Goal: Leave review/rating: Leave review/rating

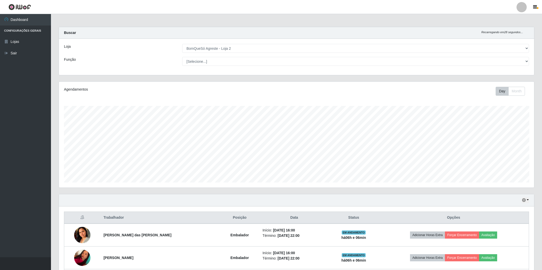
select select "214"
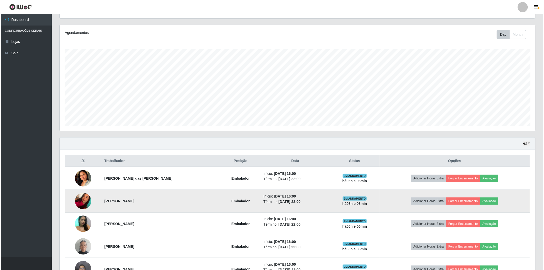
scroll to position [106, 476]
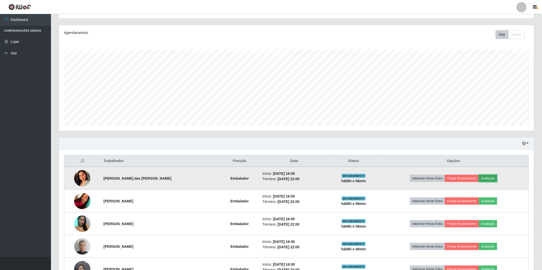
click at [495, 180] on button "Avaliação" at bounding box center [488, 178] width 18 height 7
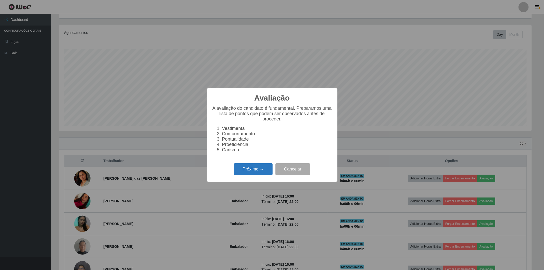
click at [256, 168] on button "Próximo →" at bounding box center [253, 169] width 39 height 12
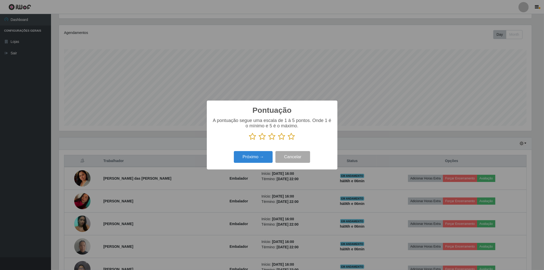
scroll to position [254928, 254561]
click at [292, 135] on icon at bounding box center [291, 137] width 7 height 8
click at [288, 140] on input "radio" at bounding box center [288, 140] width 0 height 0
click at [261, 155] on button "Próximo →" at bounding box center [253, 157] width 39 height 12
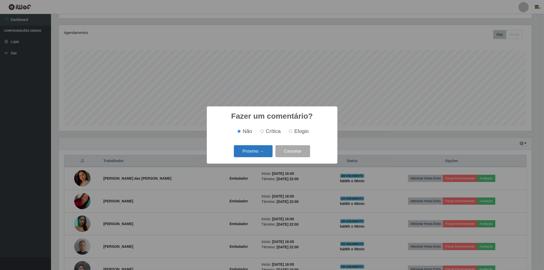
click at [261, 155] on button "Próximo →" at bounding box center [253, 151] width 39 height 12
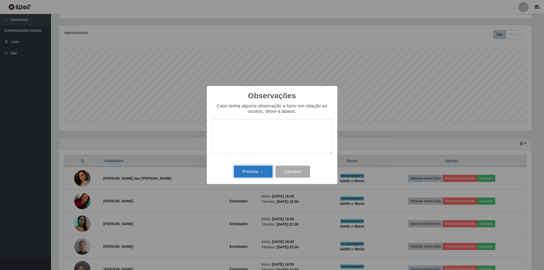
click at [252, 171] on button "Próximo →" at bounding box center [253, 172] width 39 height 12
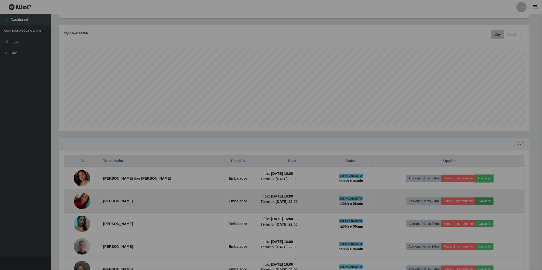
scroll to position [106, 476]
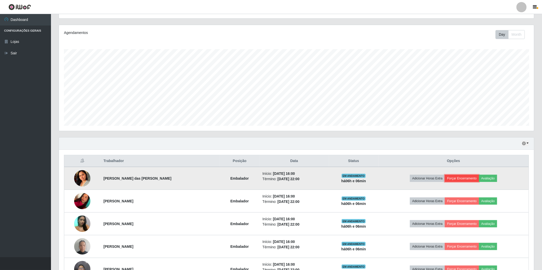
click at [461, 180] on button "Forçar Encerramento" at bounding box center [462, 178] width 34 height 7
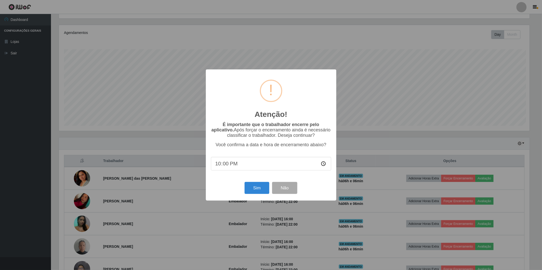
scroll to position [106, 473]
click at [267, 192] on button "Sim" at bounding box center [258, 188] width 25 height 12
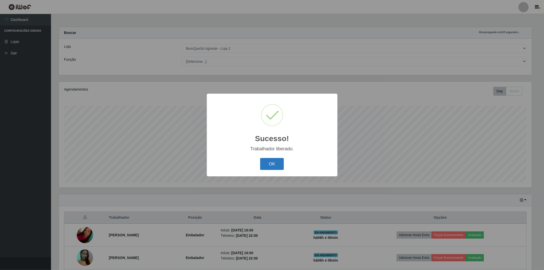
click at [273, 165] on button "OK" at bounding box center [272, 164] width 24 height 12
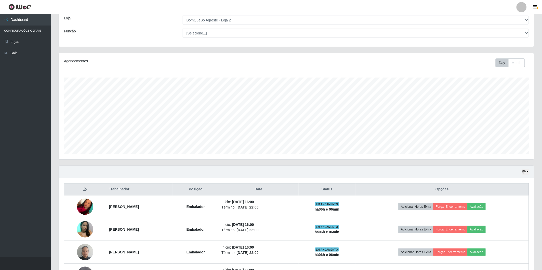
scroll to position [57, 0]
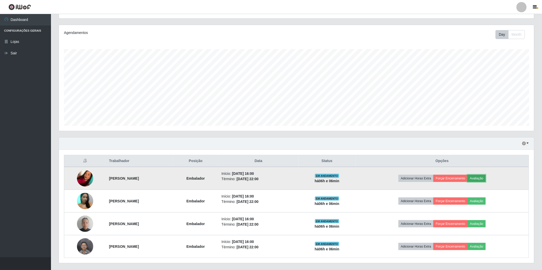
click at [486, 179] on button "Avaliação" at bounding box center [477, 178] width 18 height 7
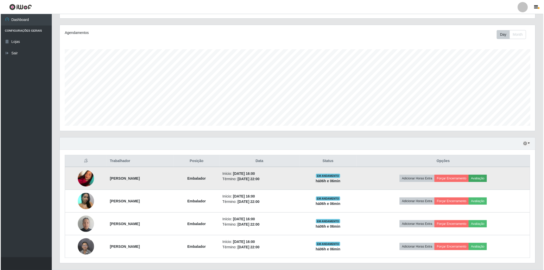
scroll to position [106, 473]
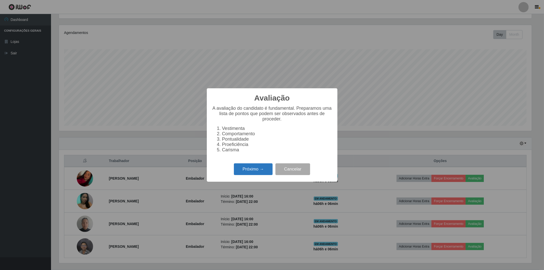
click at [258, 169] on button "Próximo →" at bounding box center [253, 169] width 39 height 12
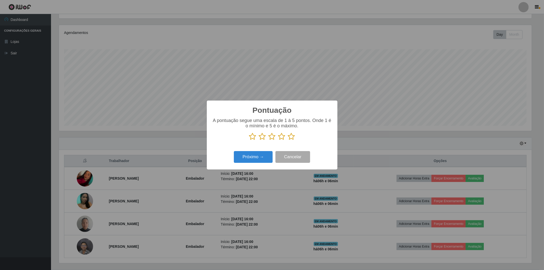
scroll to position [254928, 254561]
click at [292, 139] on icon at bounding box center [291, 137] width 7 height 8
click at [288, 140] on input "radio" at bounding box center [288, 140] width 0 height 0
click at [260, 155] on button "Próximo →" at bounding box center [253, 157] width 39 height 12
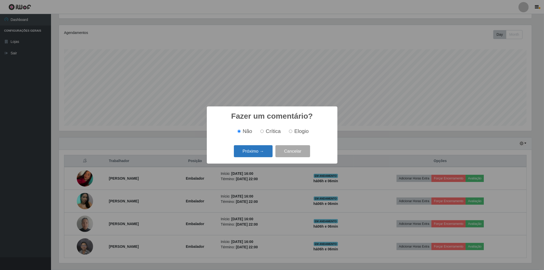
click at [259, 152] on button "Próximo →" at bounding box center [253, 151] width 39 height 12
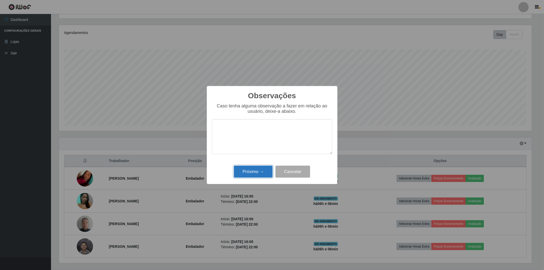
click at [256, 167] on button "Próximo →" at bounding box center [253, 172] width 39 height 12
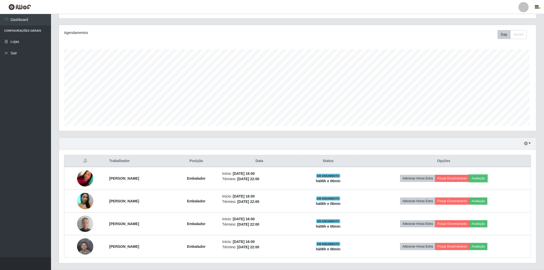
scroll to position [106, 476]
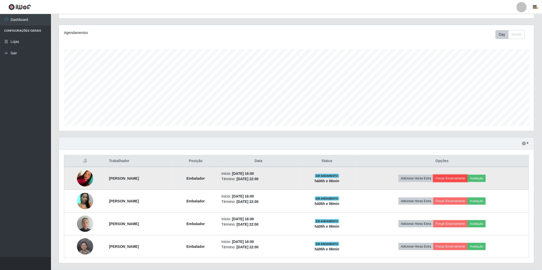
click at [457, 178] on button "Forçar Encerramento" at bounding box center [451, 178] width 34 height 7
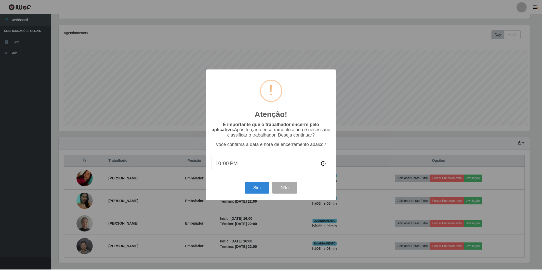
scroll to position [106, 473]
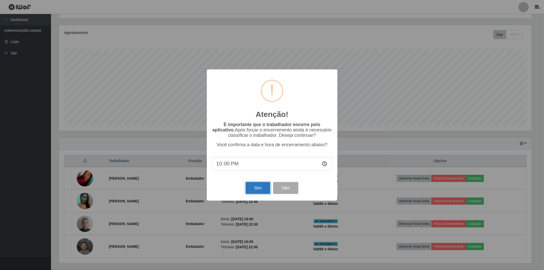
click at [262, 188] on button "Sim" at bounding box center [258, 188] width 25 height 12
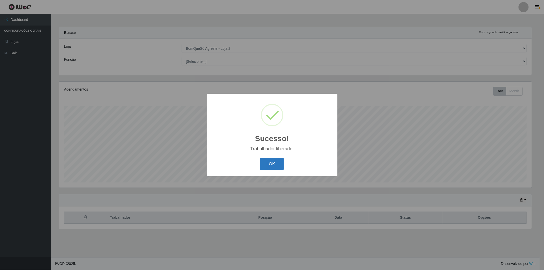
click at [275, 166] on button "OK" at bounding box center [272, 164] width 24 height 12
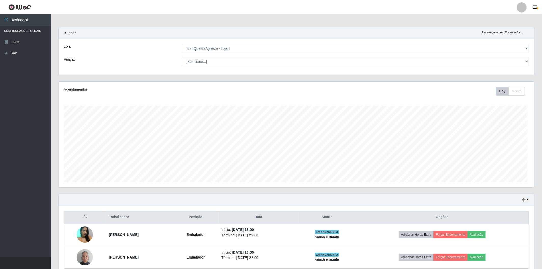
scroll to position [0, 0]
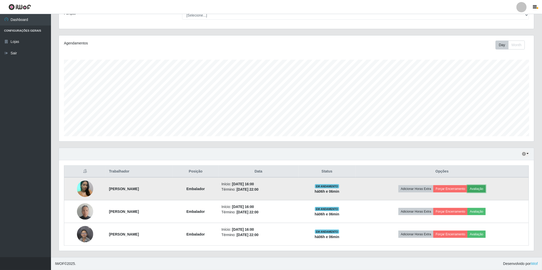
click at [486, 187] on button "Avaliação" at bounding box center [477, 188] width 18 height 7
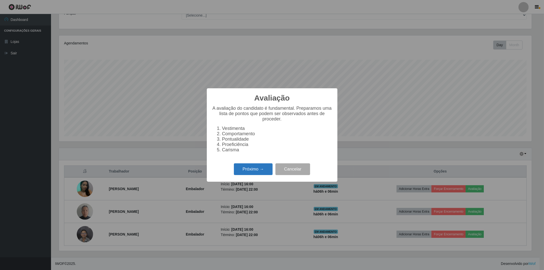
click at [251, 169] on button "Próximo →" at bounding box center [253, 169] width 39 height 12
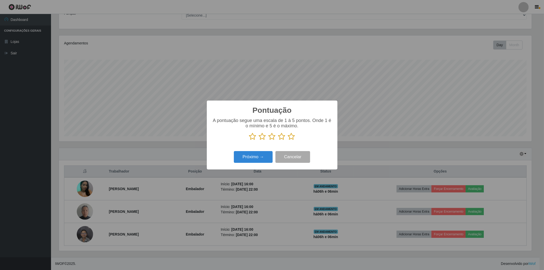
click at [293, 138] on icon at bounding box center [291, 137] width 7 height 8
click at [288, 140] on input "radio" at bounding box center [288, 140] width 0 height 0
click at [259, 156] on button "Próximo →" at bounding box center [253, 157] width 39 height 12
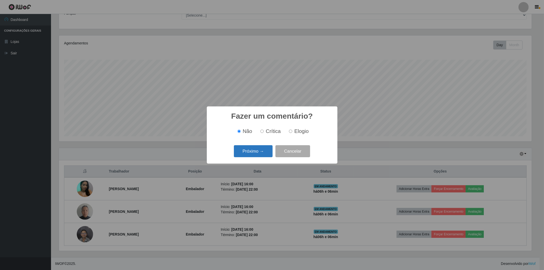
click at [260, 154] on button "Próximo →" at bounding box center [253, 151] width 39 height 12
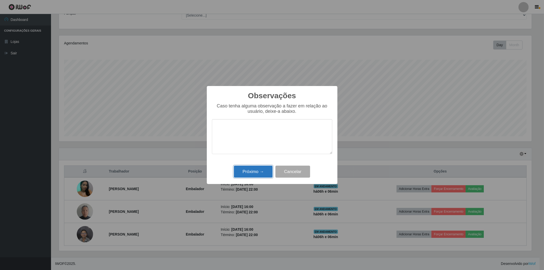
click at [250, 171] on button "Próximo →" at bounding box center [253, 172] width 39 height 12
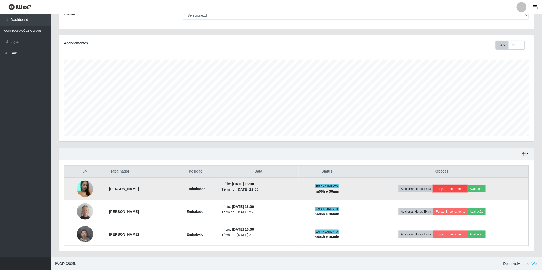
click at [458, 188] on button "Forçar Encerramento" at bounding box center [451, 188] width 34 height 7
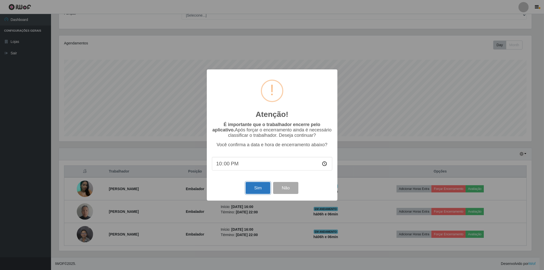
click at [258, 192] on button "Sim" at bounding box center [258, 188] width 25 height 12
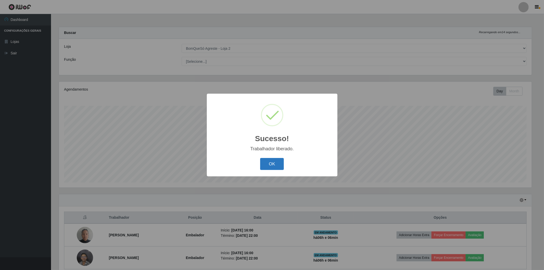
click at [279, 165] on button "OK" at bounding box center [272, 164] width 24 height 12
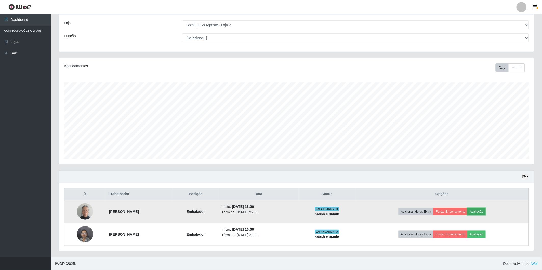
click at [486, 211] on button "Avaliação" at bounding box center [477, 211] width 18 height 7
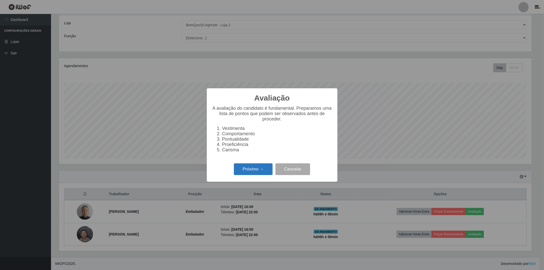
click at [256, 167] on button "Próximo →" at bounding box center [253, 169] width 39 height 12
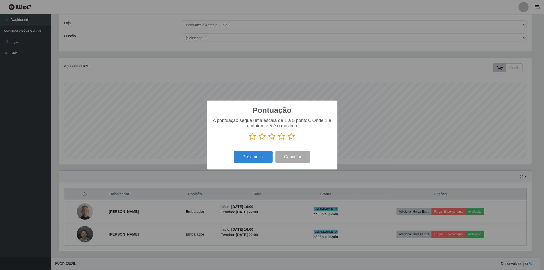
click at [291, 137] on icon at bounding box center [291, 137] width 7 height 8
click at [288, 140] on input "radio" at bounding box center [288, 140] width 0 height 0
click at [253, 155] on button "Próximo →" at bounding box center [253, 157] width 39 height 12
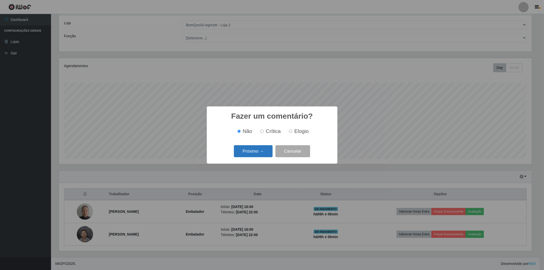
click at [258, 152] on button "Próximo →" at bounding box center [253, 151] width 39 height 12
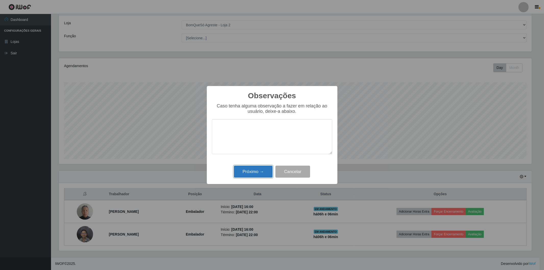
click at [248, 167] on button "Próximo →" at bounding box center [253, 172] width 39 height 12
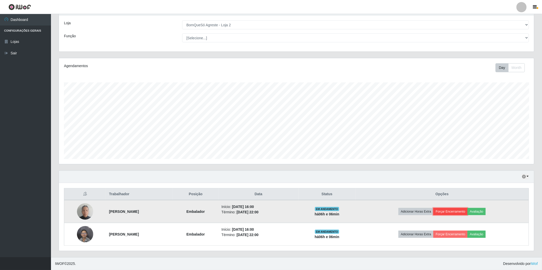
click at [463, 212] on button "Forçar Encerramento" at bounding box center [451, 211] width 34 height 7
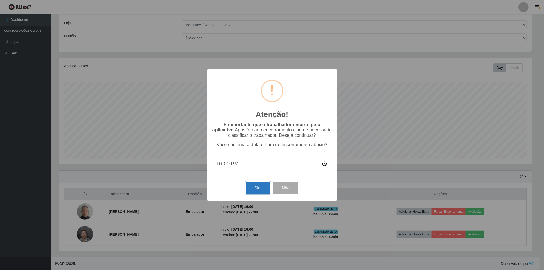
click at [262, 189] on button "Sim" at bounding box center [258, 188] width 25 height 12
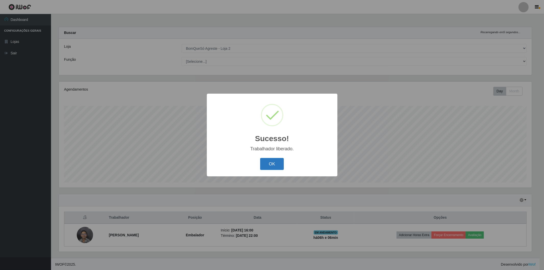
click at [272, 162] on button "OK" at bounding box center [272, 164] width 24 height 12
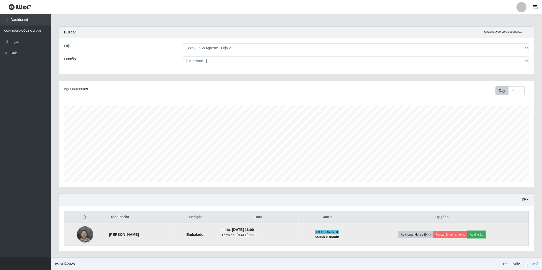
click at [483, 233] on button "Avaliação" at bounding box center [477, 234] width 18 height 7
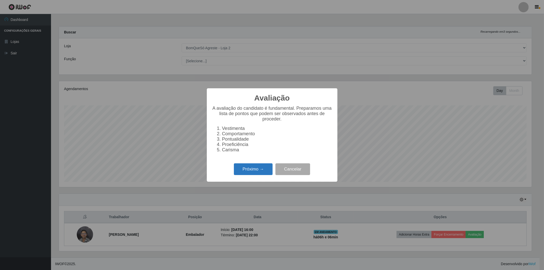
click at [259, 169] on button "Próximo →" at bounding box center [253, 169] width 39 height 12
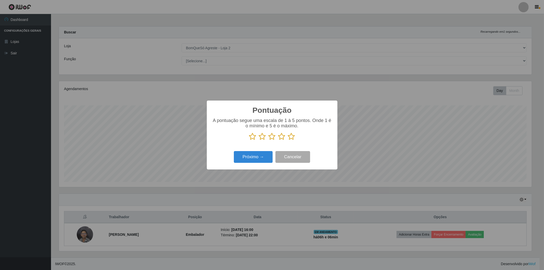
click at [292, 137] on icon at bounding box center [291, 137] width 7 height 8
click at [288, 140] on input "radio" at bounding box center [288, 140] width 0 height 0
click at [261, 158] on button "Próximo →" at bounding box center [253, 157] width 39 height 12
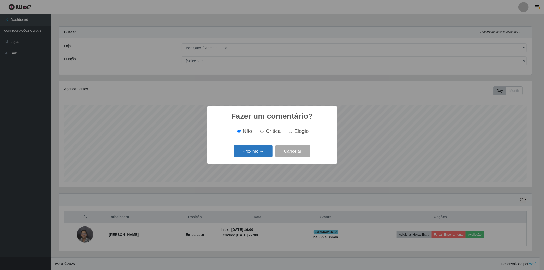
click at [251, 151] on button "Próximo →" at bounding box center [253, 151] width 39 height 12
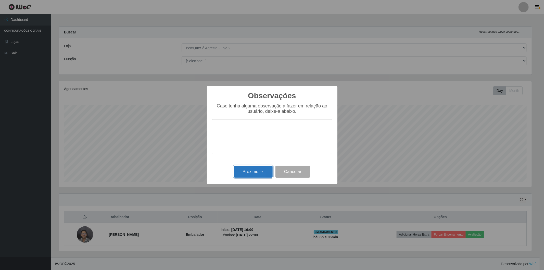
click at [265, 171] on button "Próximo →" at bounding box center [253, 172] width 39 height 12
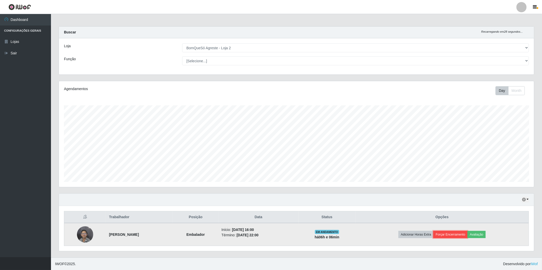
click at [461, 235] on button "Forçar Encerramento" at bounding box center [451, 234] width 34 height 7
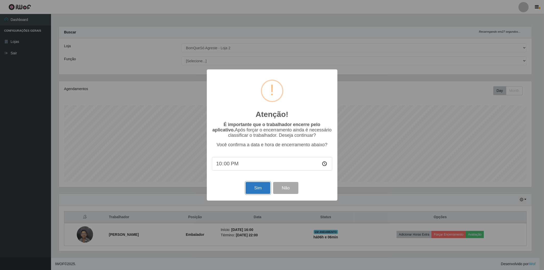
click at [261, 193] on button "Sim" at bounding box center [258, 188] width 25 height 12
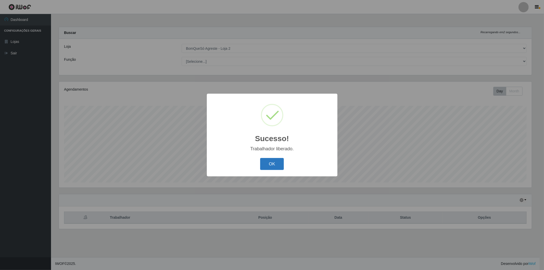
click at [277, 164] on button "OK" at bounding box center [272, 164] width 24 height 12
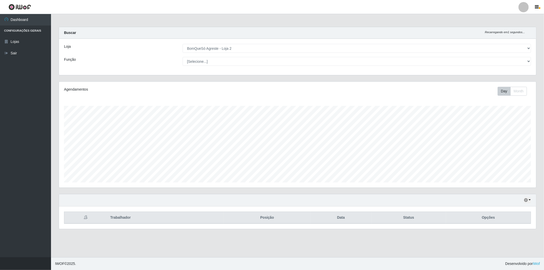
scroll to position [106, 477]
